Goal: Information Seeking & Learning: Learn about a topic

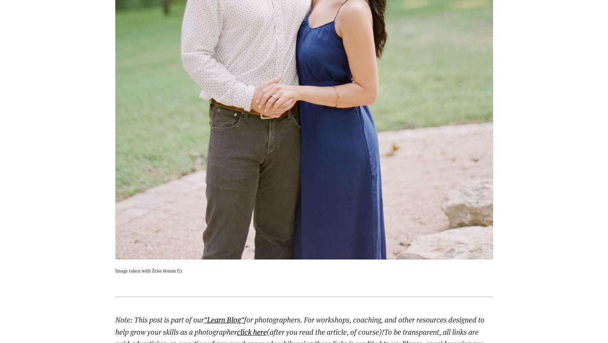
scroll to position [760, 0]
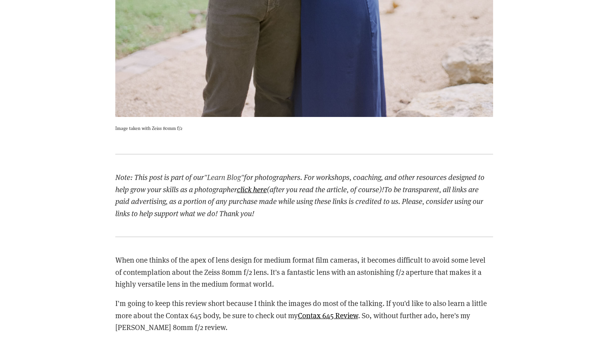
click at [227, 176] on link ""Learn Blog"" at bounding box center [224, 177] width 40 height 10
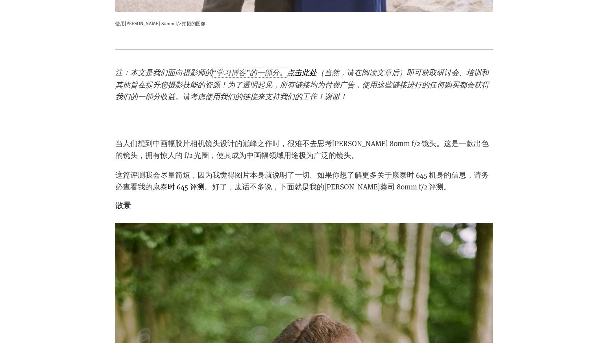
scroll to position [865, 0]
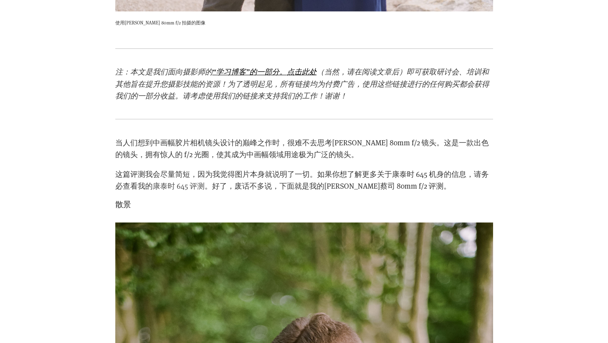
click at [166, 185] on font "康泰时 645 评测" at bounding box center [179, 186] width 52 height 10
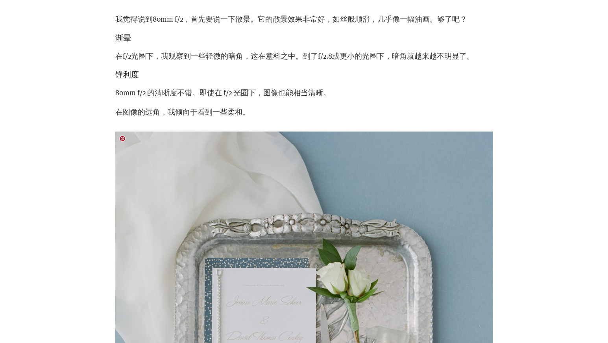
scroll to position [1603, 0]
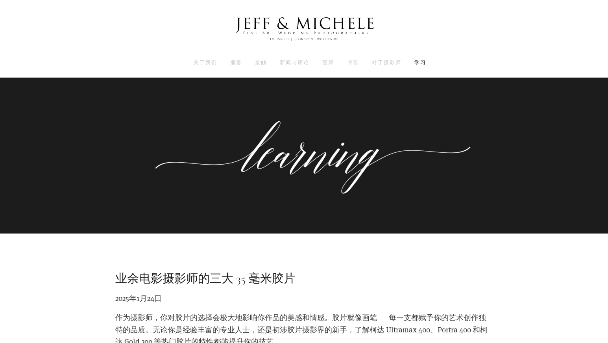
click at [351, 62] on font "博客" at bounding box center [353, 62] width 12 height 7
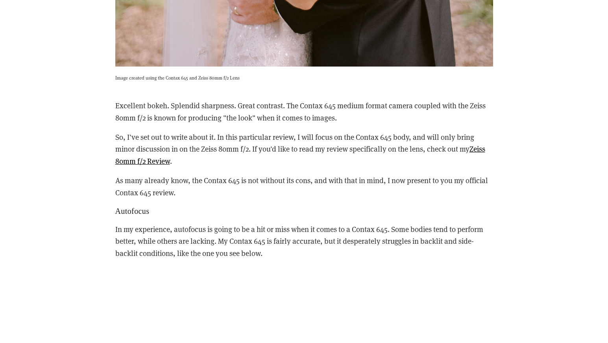
scroll to position [919, 0]
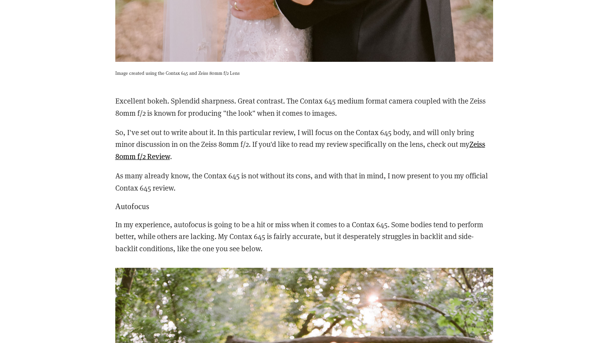
drag, startPoint x: 0, startPoint y: 0, endPoint x: 265, endPoint y: 173, distance: 316.6
drag, startPoint x: 265, startPoint y: 173, endPoint x: 220, endPoint y: 183, distance: 46.1
click at [220, 183] on p "As many already know, the Contax 645 is not without its cons, and with that in …" at bounding box center [304, 182] width 378 height 24
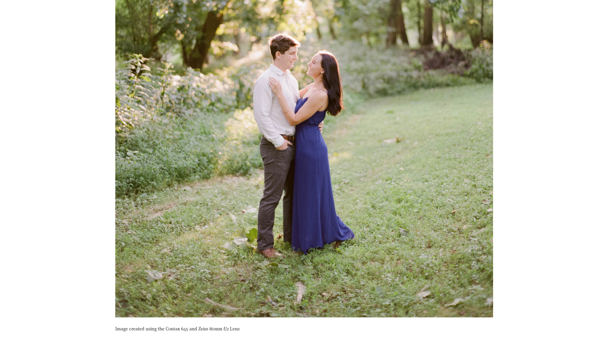
scroll to position [1385, 0]
drag, startPoint x: 220, startPoint y: 183, endPoint x: 40, endPoint y: 183, distance: 180.6
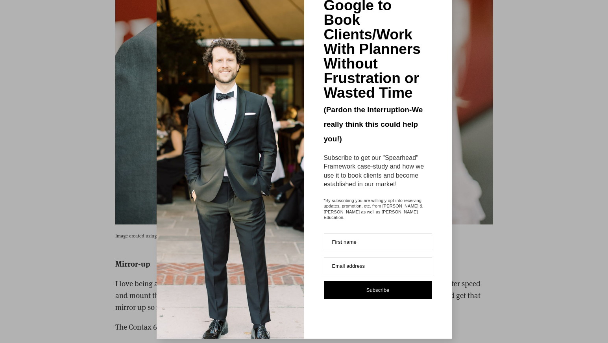
scroll to position [0, 0]
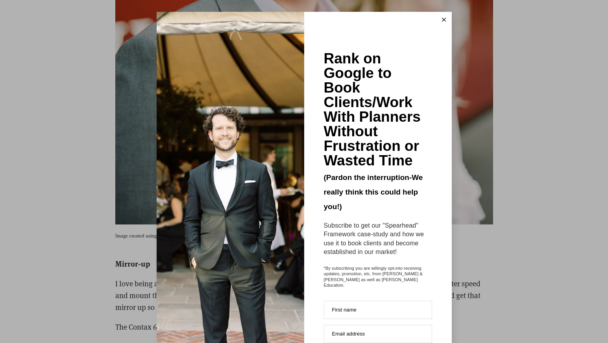
click at [444, 18] on button at bounding box center [444, 20] width 16 height 16
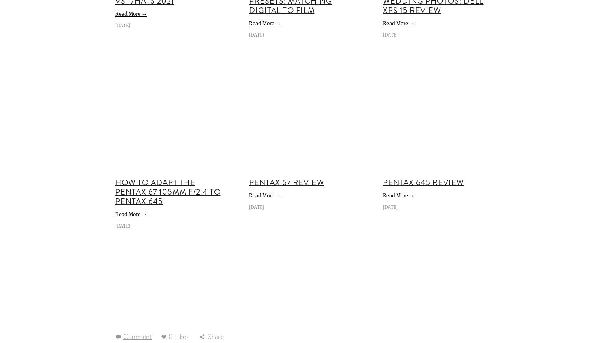
scroll to position [5426, 0]
drag, startPoint x: 132, startPoint y: 185, endPoint x: 59, endPoint y: 196, distance: 73.7
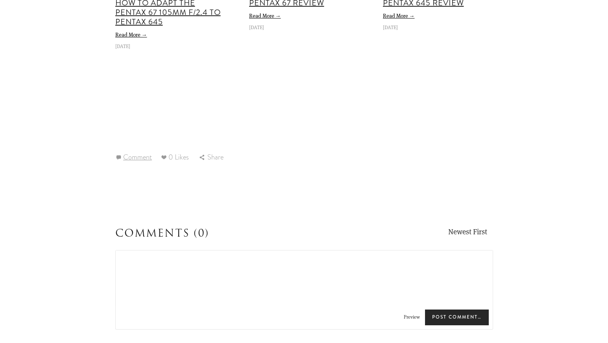
scroll to position [5513, 0]
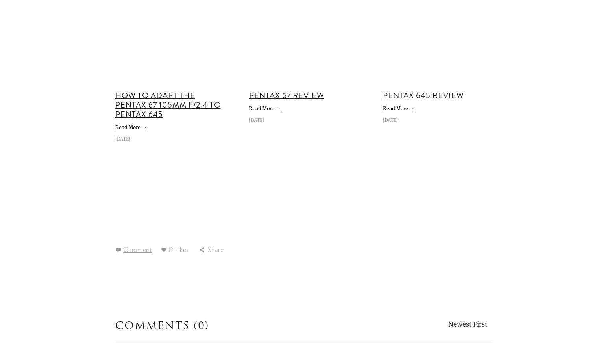
click at [455, 100] on link "Pentax 645 Review" at bounding box center [423, 95] width 81 height 11
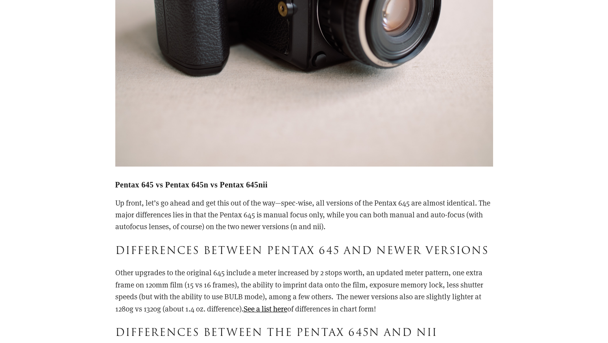
scroll to position [1457, 0]
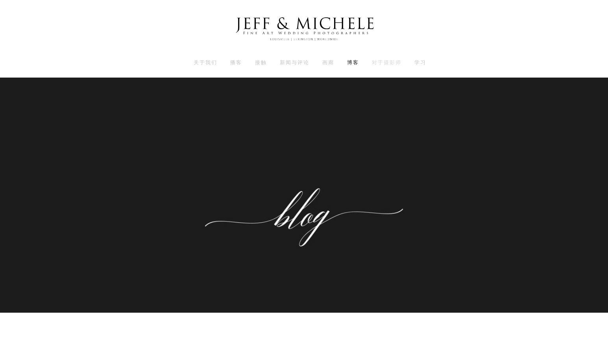
click at [384, 59] on font "对于摄影师" at bounding box center [387, 62] width 30 height 7
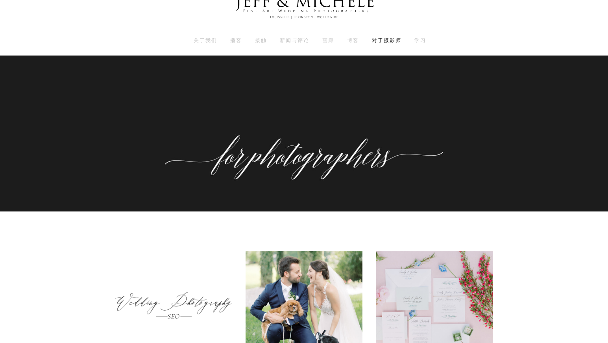
scroll to position [22, 0]
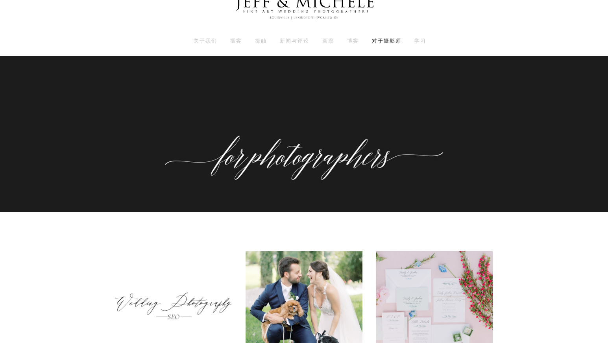
click at [420, 46] on li "学习" at bounding box center [420, 41] width 12 height 10
click at [423, 43] on font "学习" at bounding box center [420, 40] width 12 height 7
